Goal: Navigation & Orientation: Find specific page/section

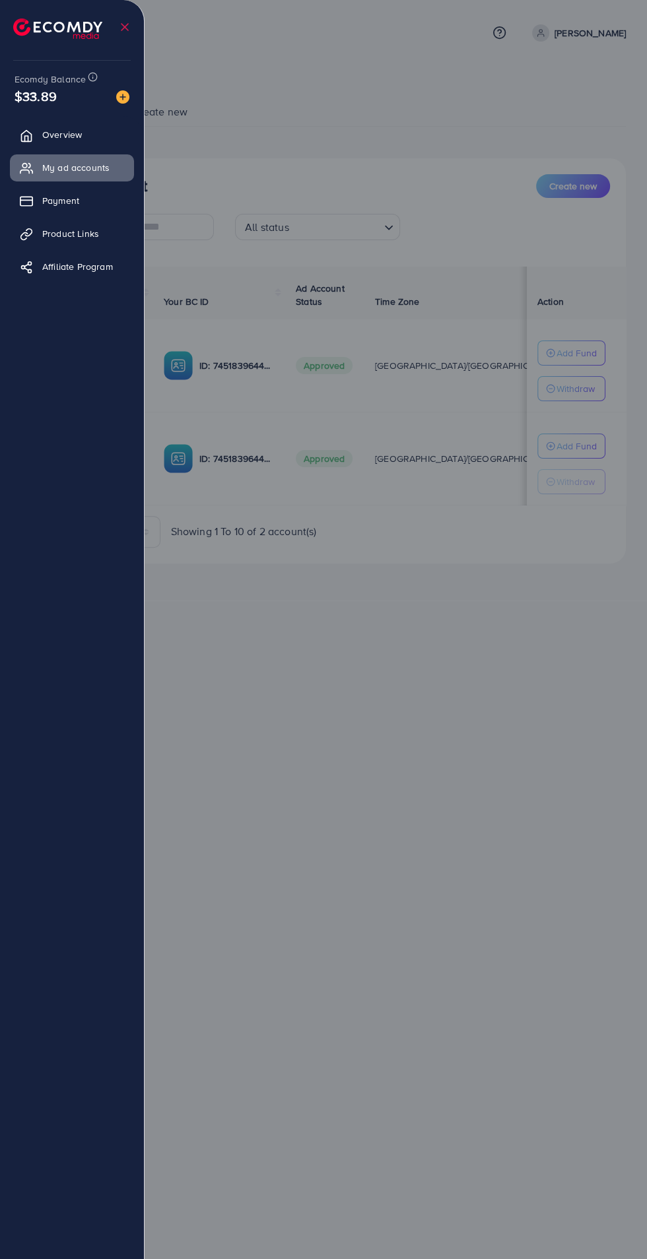
click at [38, 19] on img at bounding box center [57, 28] width 89 height 20
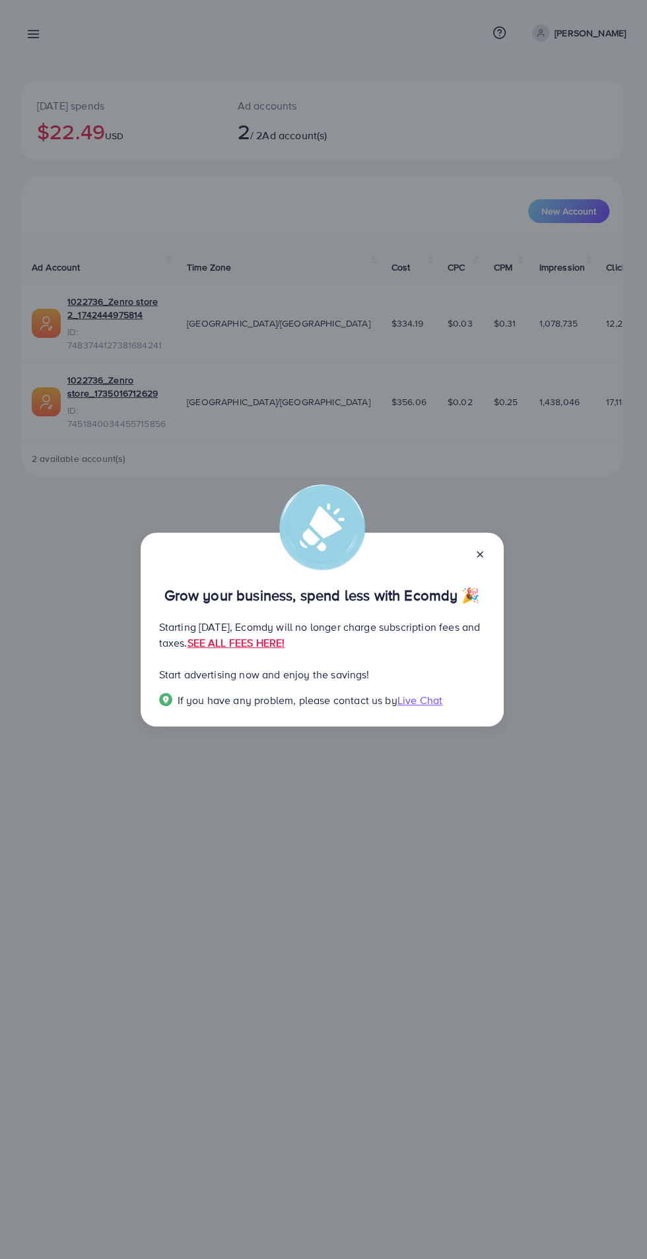
click at [30, 225] on div "Grow your business, spend less with Ecomdy 🎉 Starting [DATE], Ecomdy will no lo…" at bounding box center [323, 629] width 647 height 1259
click at [479, 558] on icon at bounding box center [480, 554] width 11 height 11
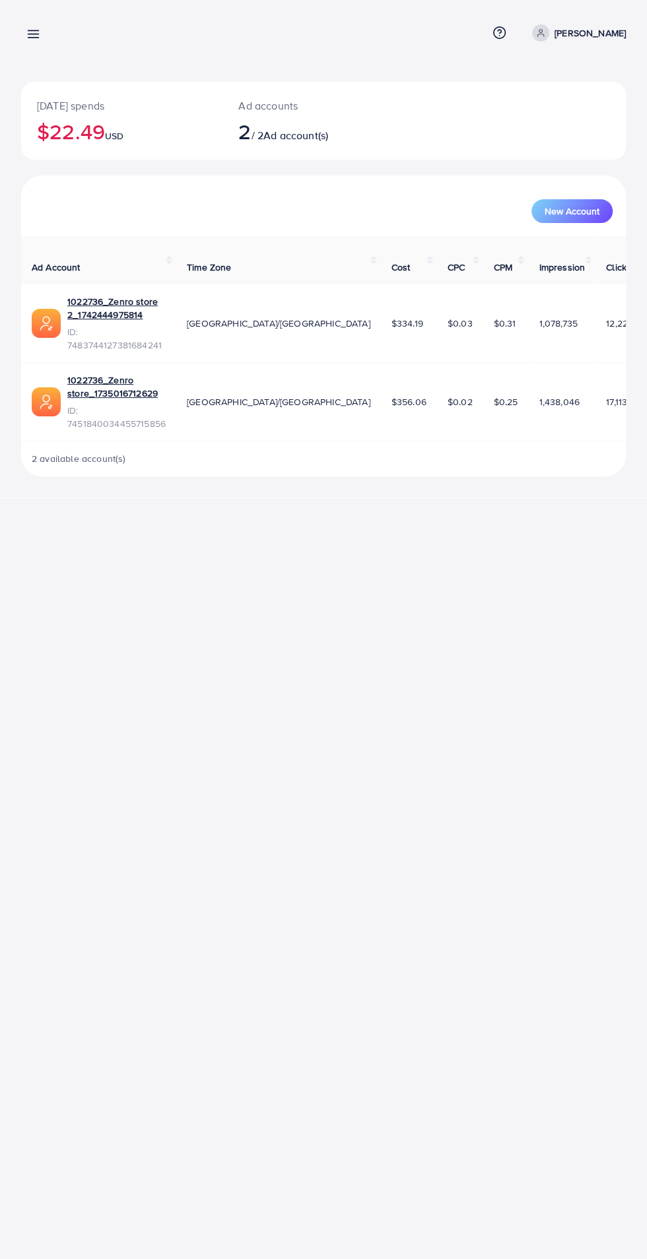
click at [36, 28] on icon at bounding box center [33, 34] width 14 height 14
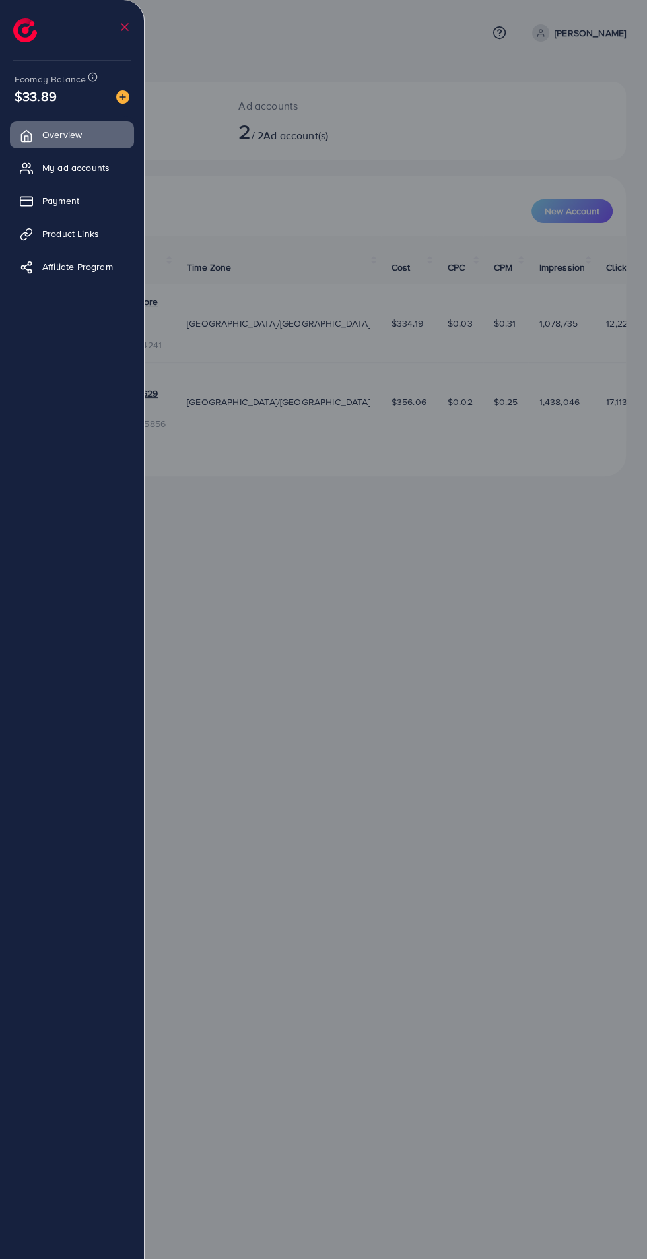
click at [30, 230] on icon at bounding box center [28, 232] width 7 height 7
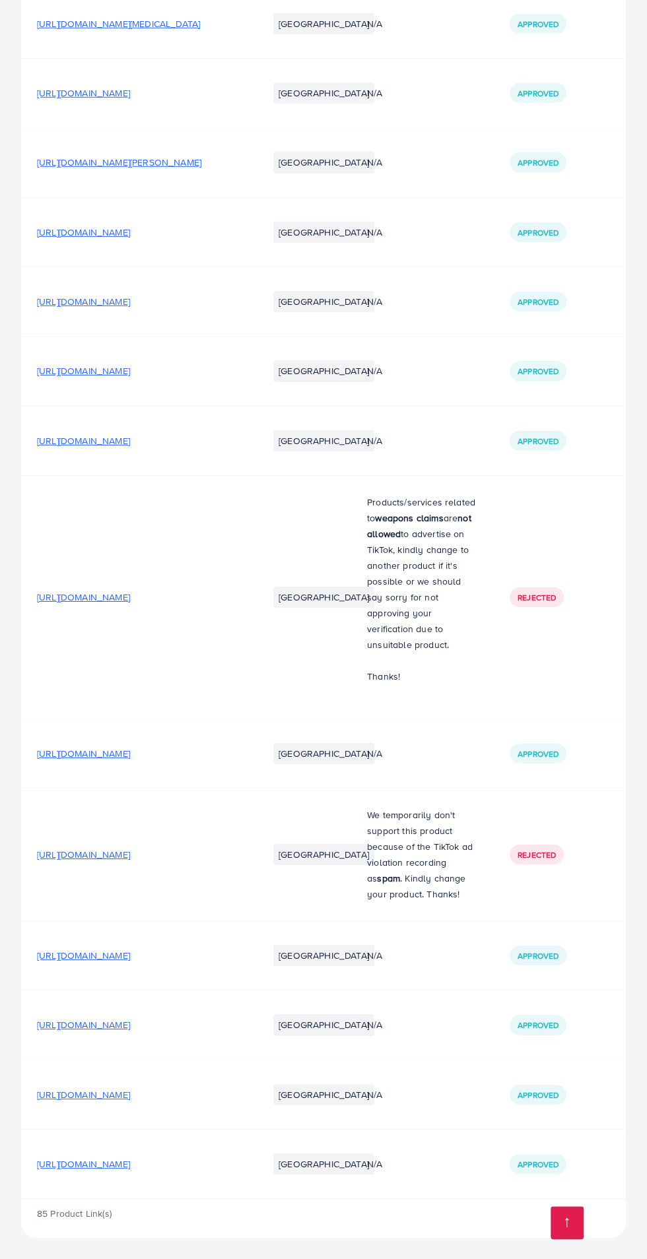
scroll to position [6162, 0]
click at [80, 308] on span "[URL][DOMAIN_NAME]" at bounding box center [83, 301] width 93 height 13
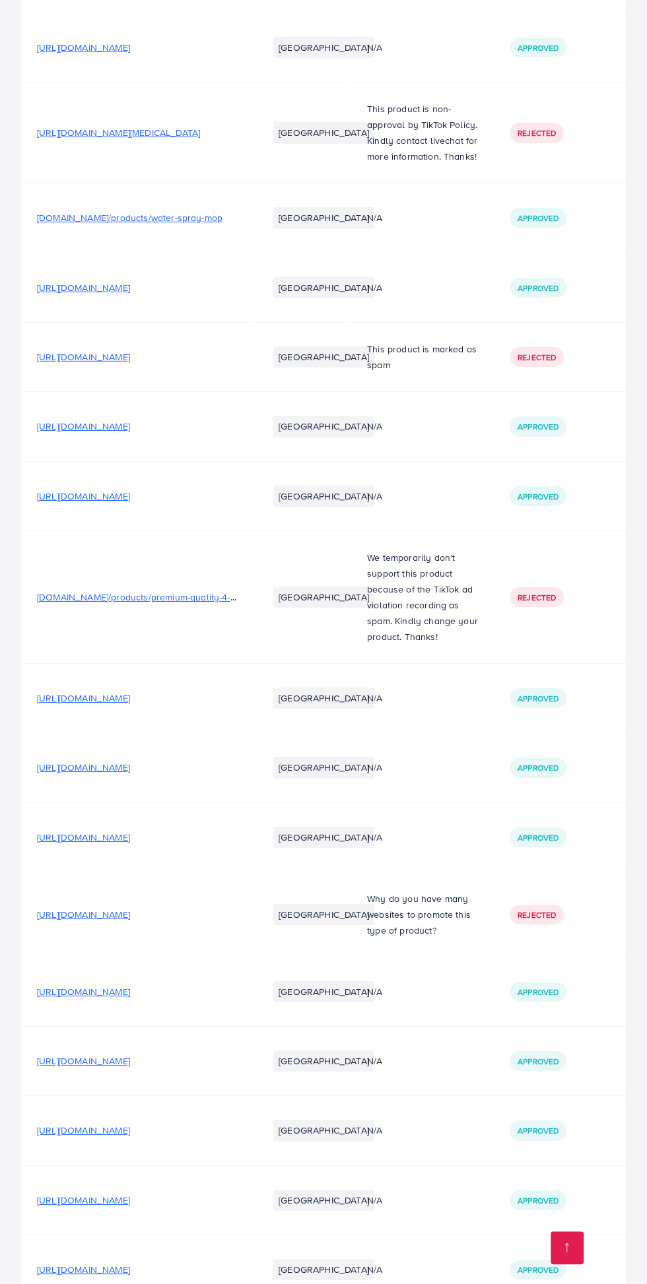
scroll to position [2656, 0]
